Goal: Task Accomplishment & Management: Use online tool/utility

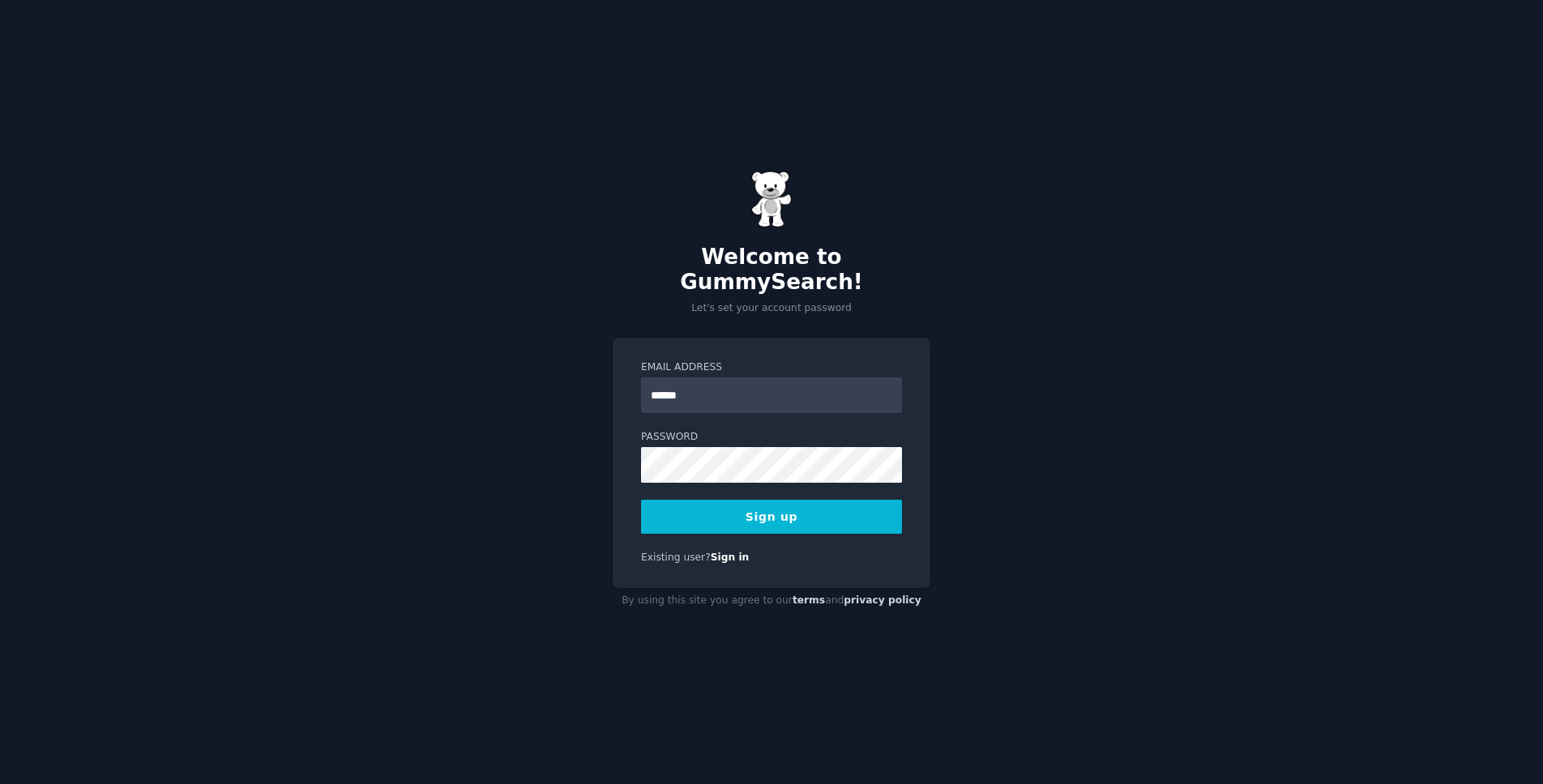
type input "**********"
click at [641, 500] on button "Sign up" at bounding box center [771, 517] width 260 height 34
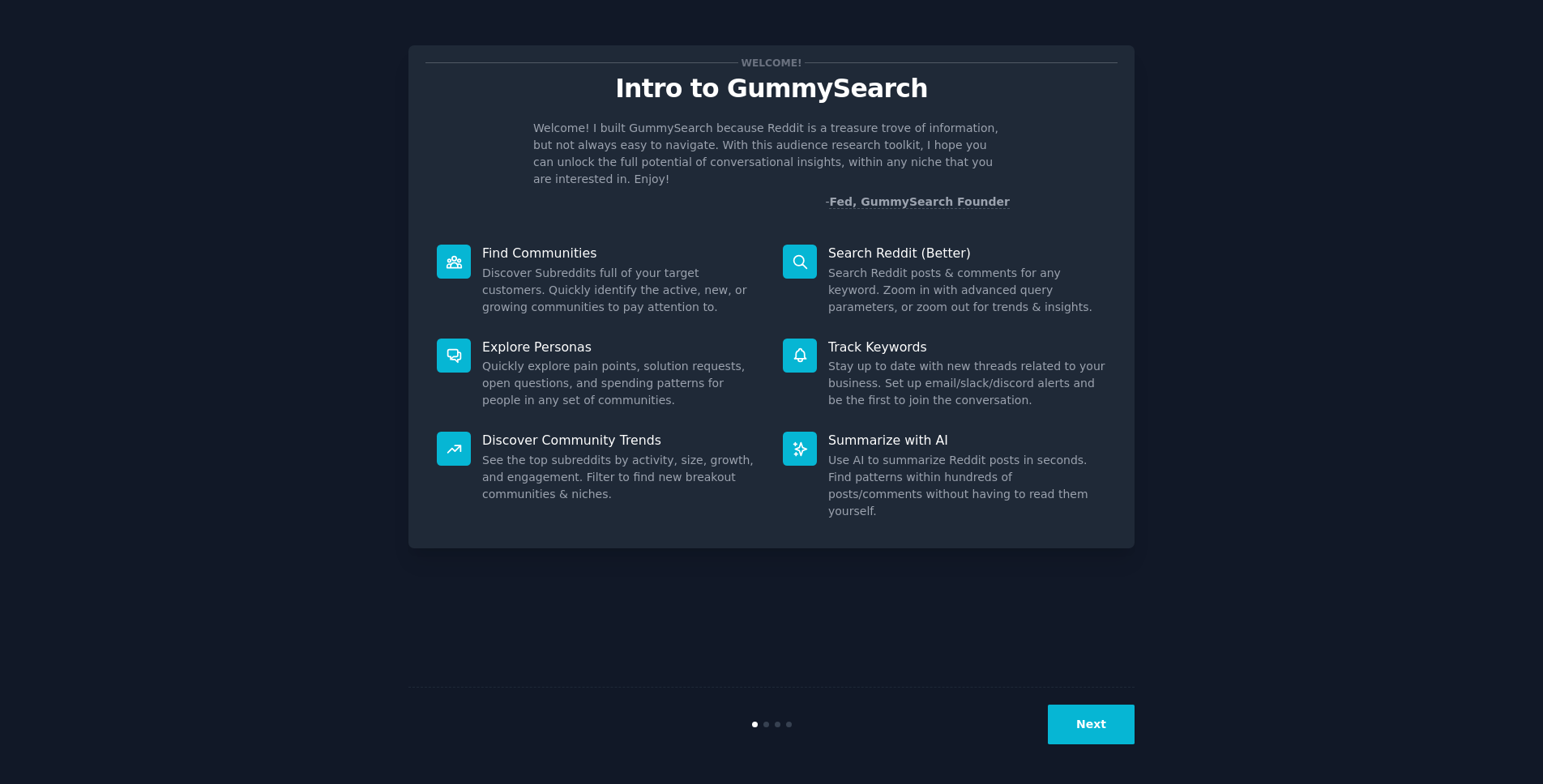
click at [769, 728] on div "Next" at bounding box center [771, 724] width 726 height 75
click at [1105, 721] on button "Next" at bounding box center [1091, 725] width 87 height 40
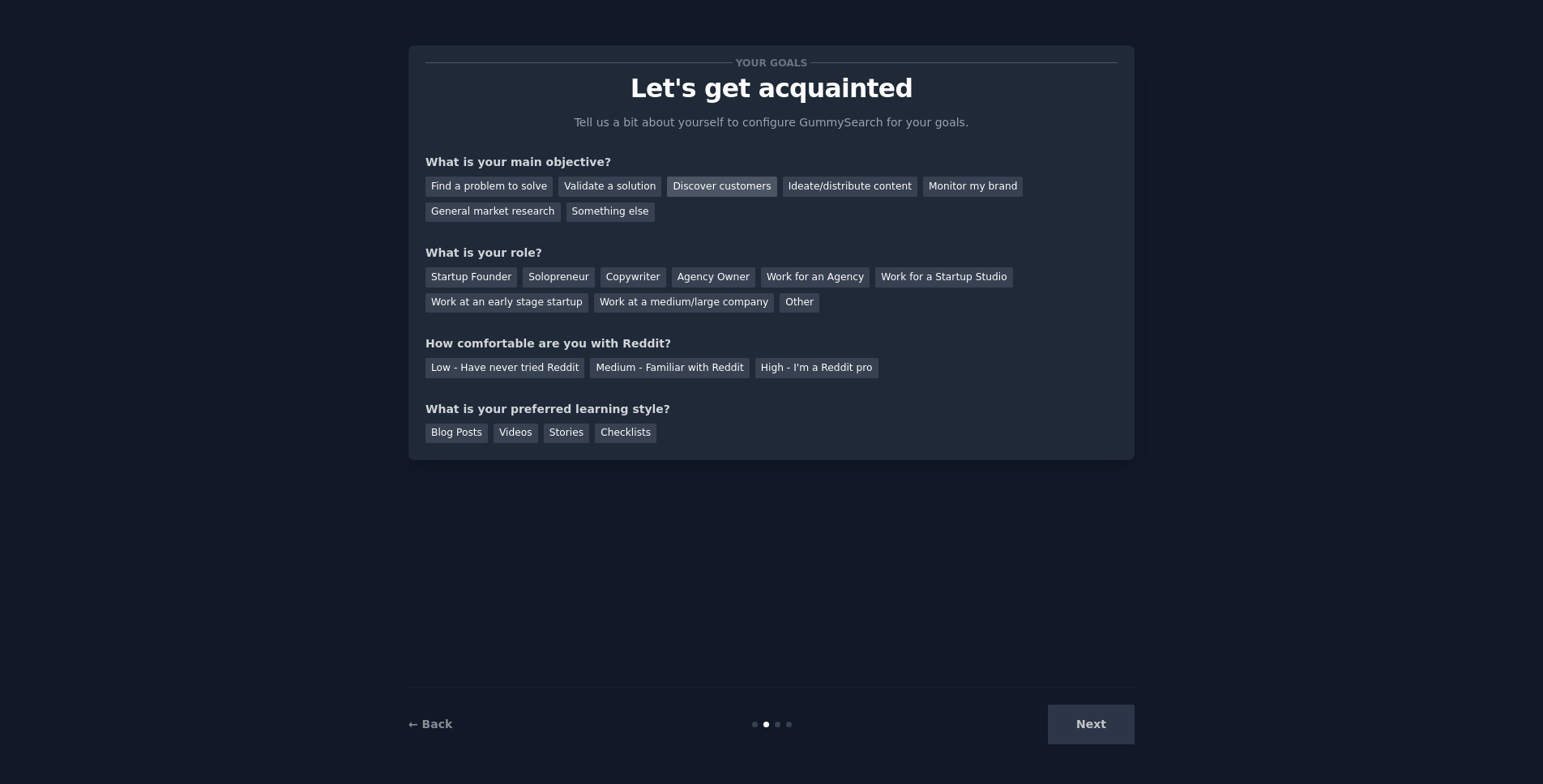
click at [704, 184] on div "Discover customers" at bounding box center [722, 186] width 109 height 20
click at [923, 187] on div "Monitor my brand" at bounding box center [973, 186] width 100 height 20
click at [691, 182] on div "Discover customers" at bounding box center [722, 186] width 109 height 20
click at [491, 274] on div "Startup Founder" at bounding box center [471, 277] width 91 height 20
click at [544, 367] on div "Low - Have never tried Reddit" at bounding box center [504, 367] width 159 height 20
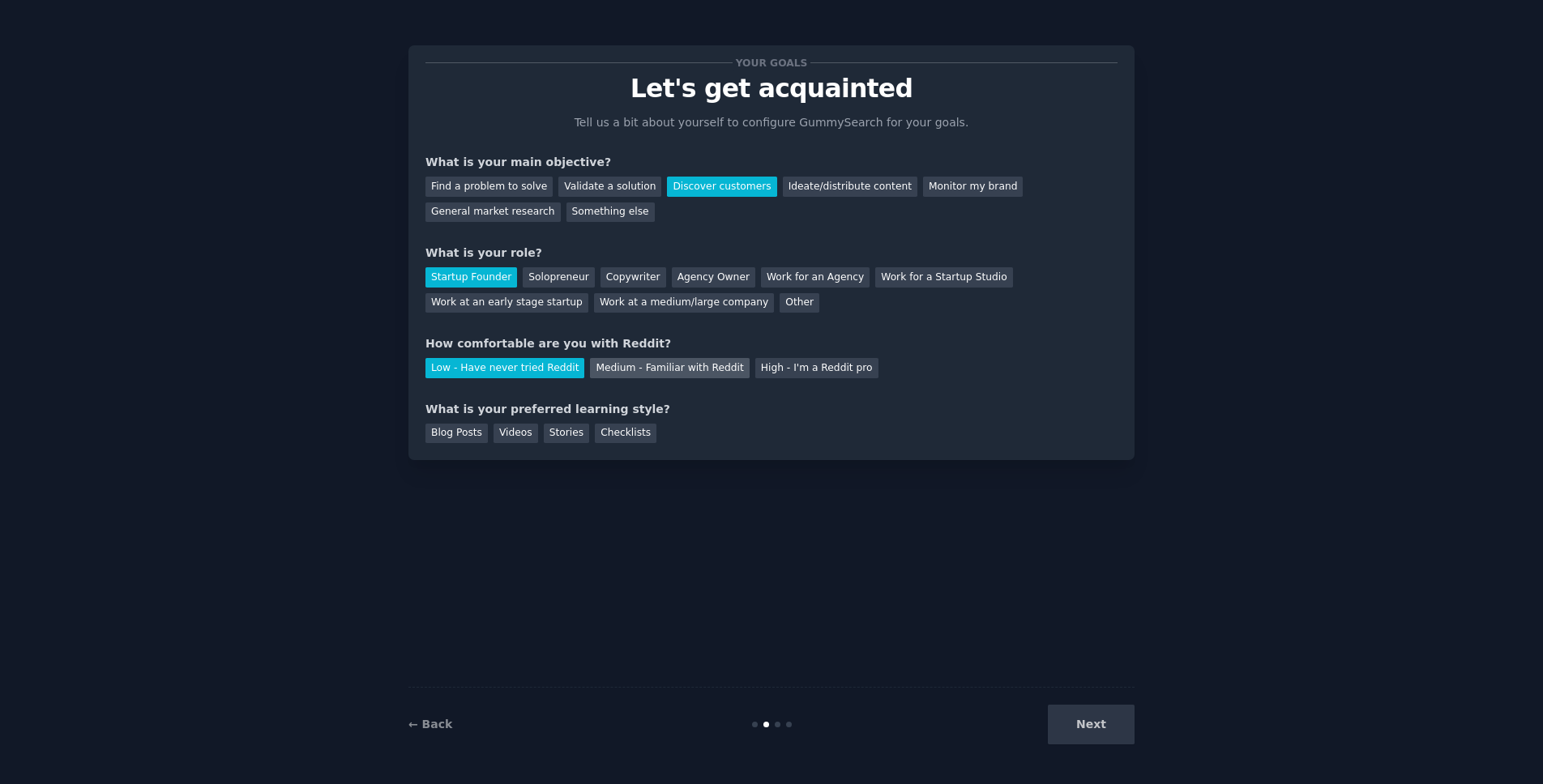
click at [629, 372] on div "Medium - Familiar with Reddit" at bounding box center [669, 367] width 159 height 20
click at [471, 441] on div "Blog Posts" at bounding box center [457, 433] width 63 height 20
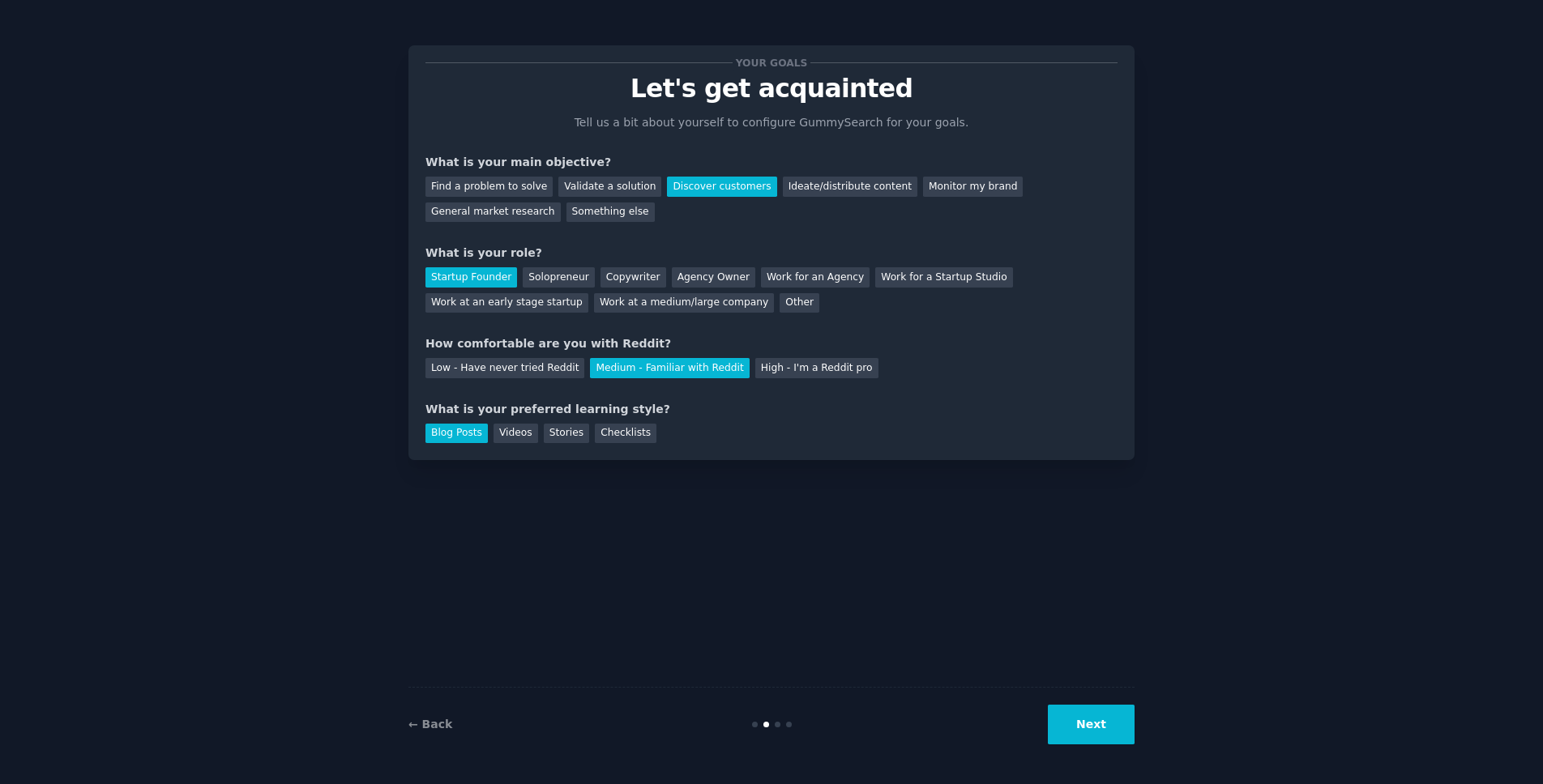
click at [1114, 721] on button "Next" at bounding box center [1091, 725] width 87 height 40
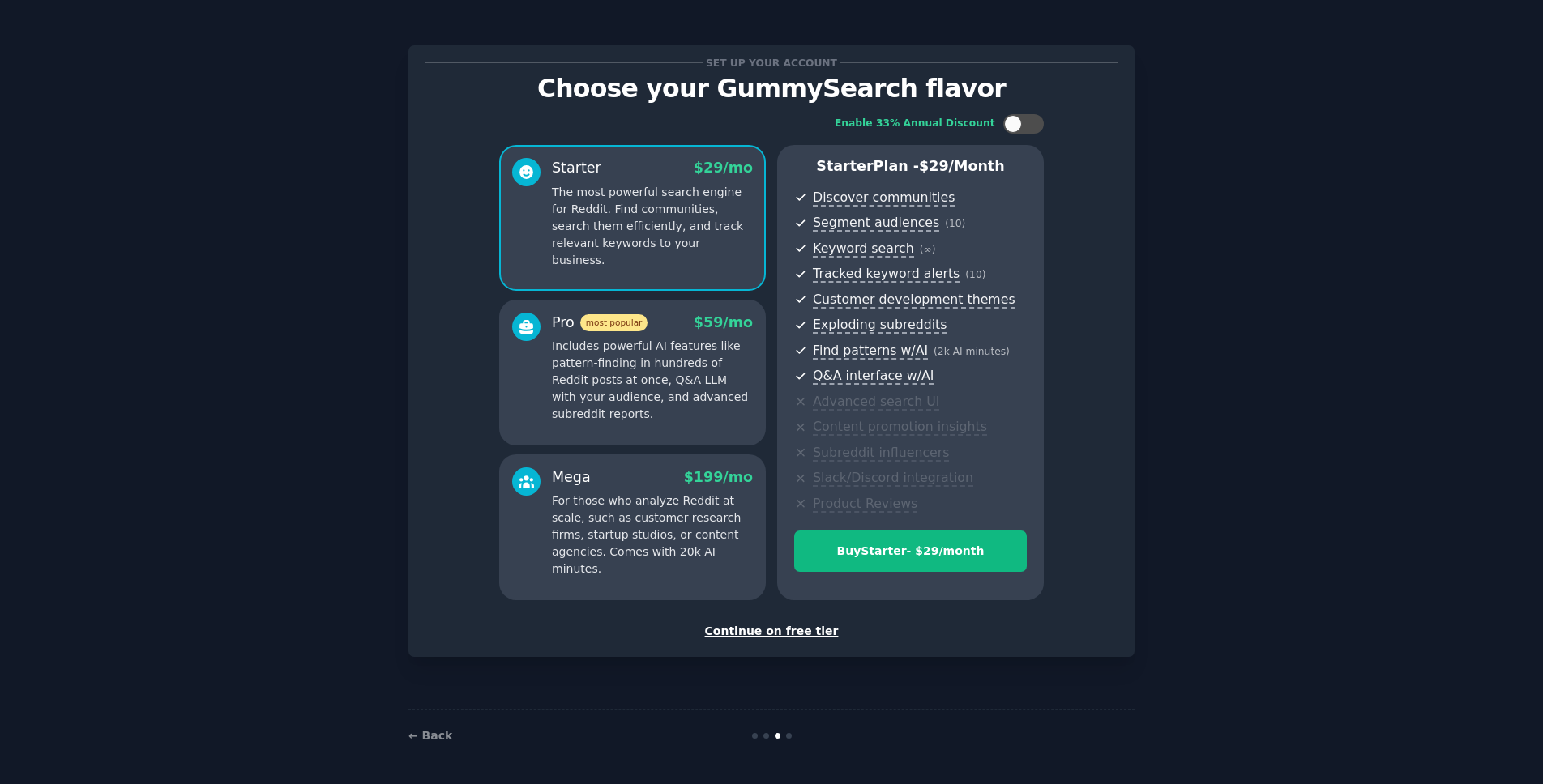
click at [770, 636] on div "Continue on free tier" at bounding box center [771, 632] width 692 height 17
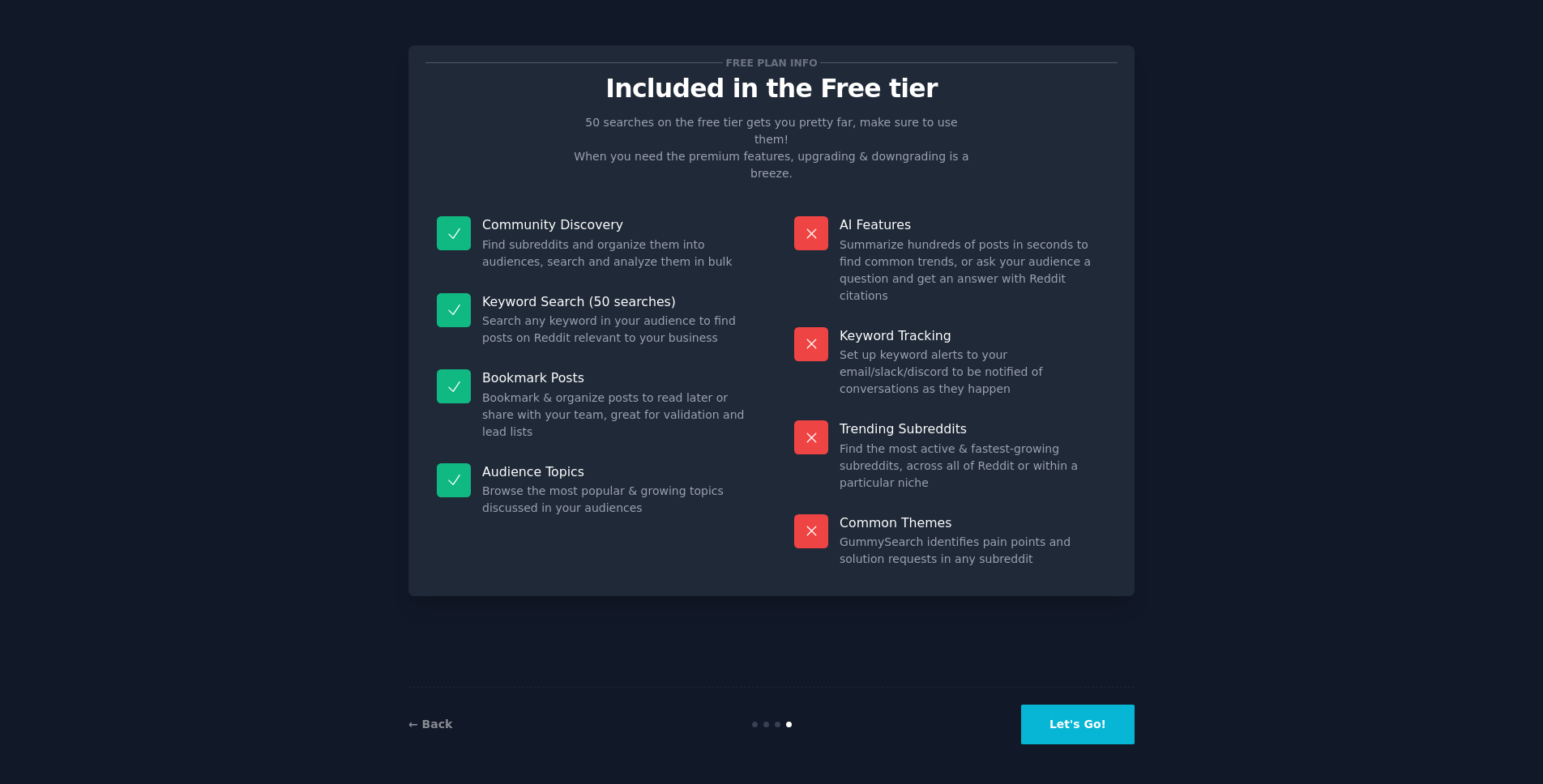
click at [1080, 715] on button "Let's Go!" at bounding box center [1078, 725] width 114 height 40
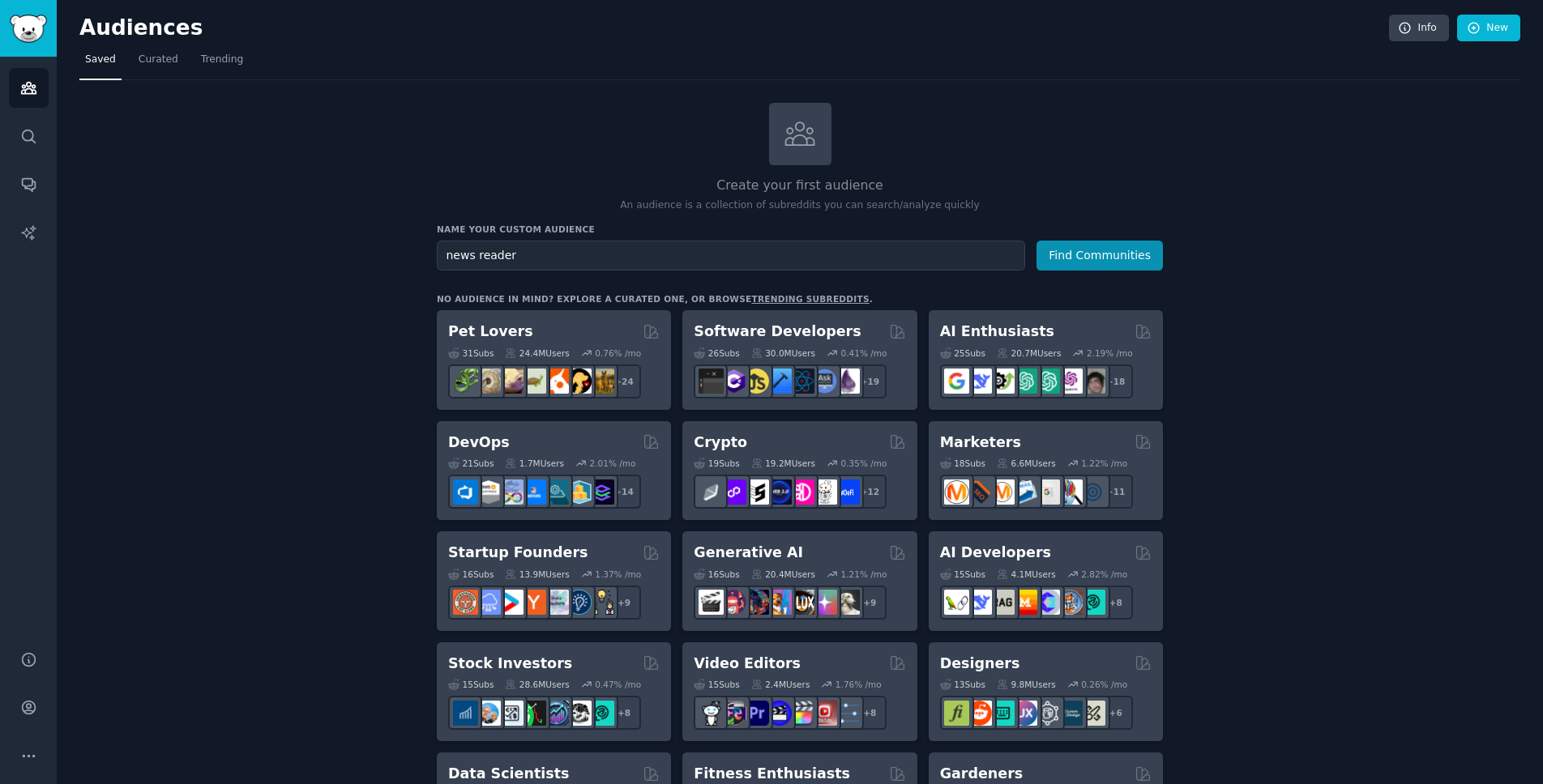
type input "news reader"
click at [1036, 240] on button "Find Communities" at bounding box center [1099, 255] width 127 height 30
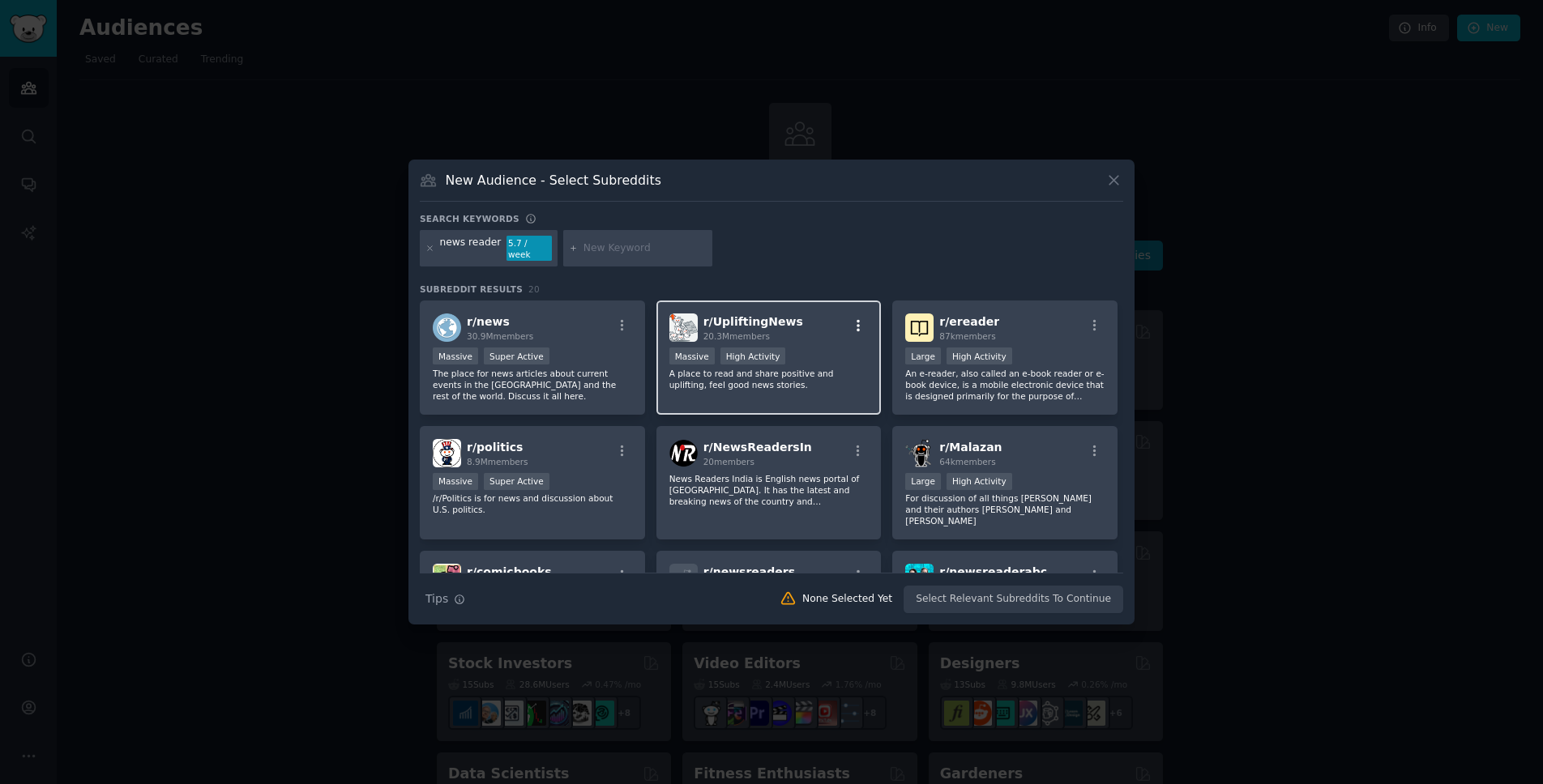
click at [854, 319] on icon "button" at bounding box center [858, 326] width 15 height 15
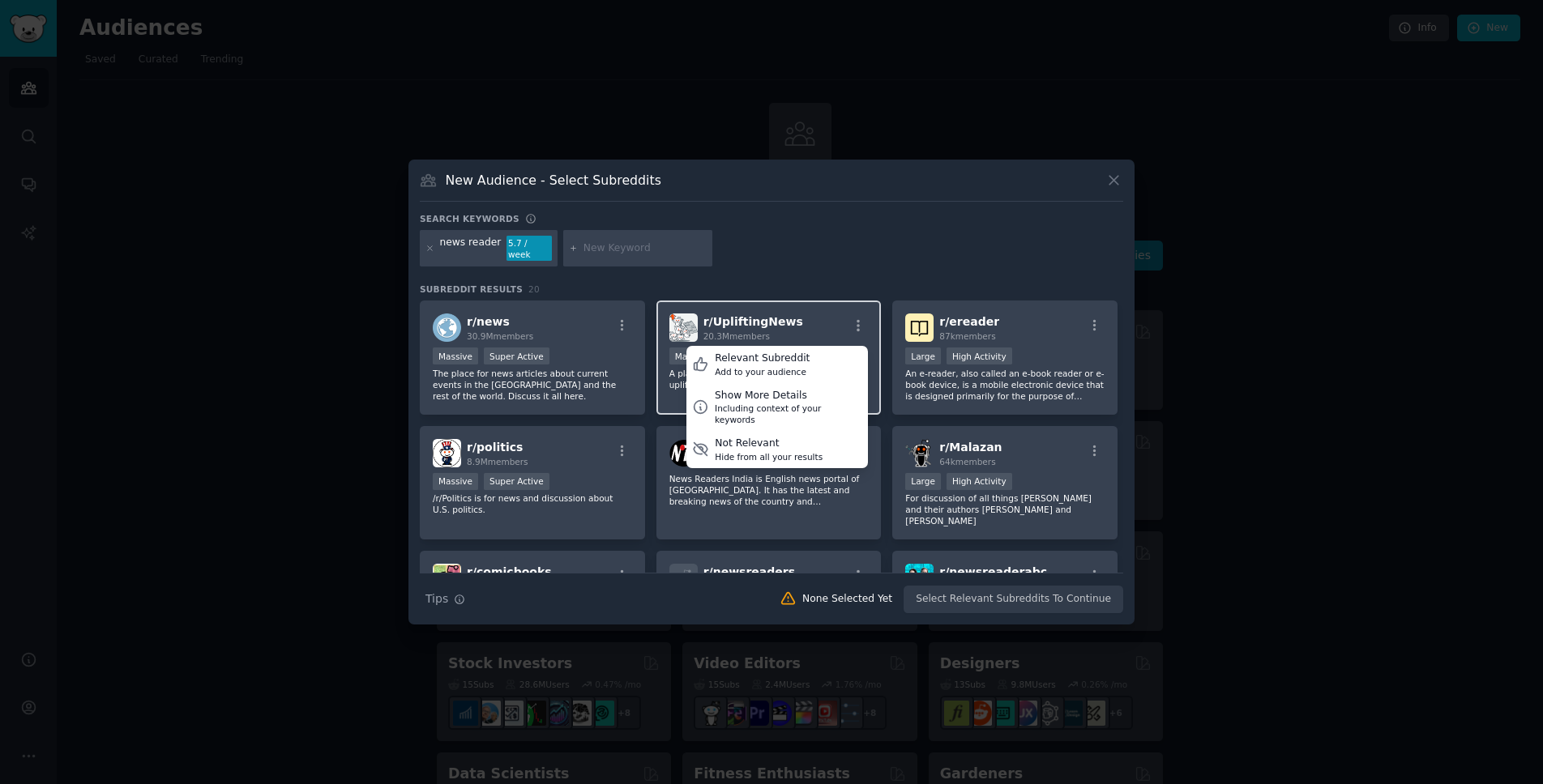
click at [716, 306] on div "r/ UpliftingNews 20.3M members Relevant Subreddit Add to your audience Show Mor…" at bounding box center [768, 358] width 225 height 115
